Goal: Task Accomplishment & Management: Complete application form

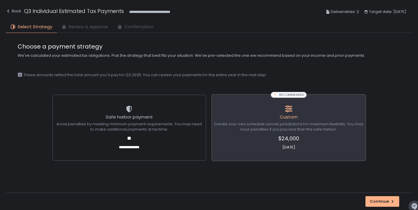
click at [294, 123] on span "Create your own schedule across jurisdictions for maximum flexibility. You may …" at bounding box center [288, 126] width 149 height 11
click at [376, 201] on div "Continue" at bounding box center [382, 201] width 25 height 5
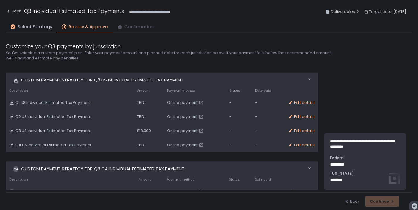
click at [181, 130] on span "Online payment" at bounding box center [182, 130] width 31 height 5
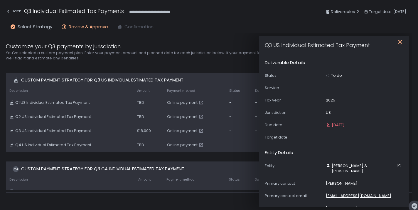
click at [398, 42] on icon "button" at bounding box center [400, 42] width 6 height 6
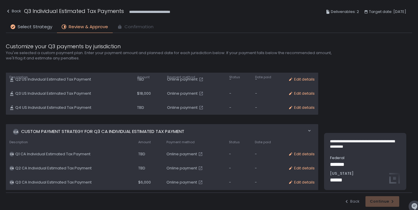
scroll to position [51, 0]
